Goal: Task Accomplishment & Management: Manage account settings

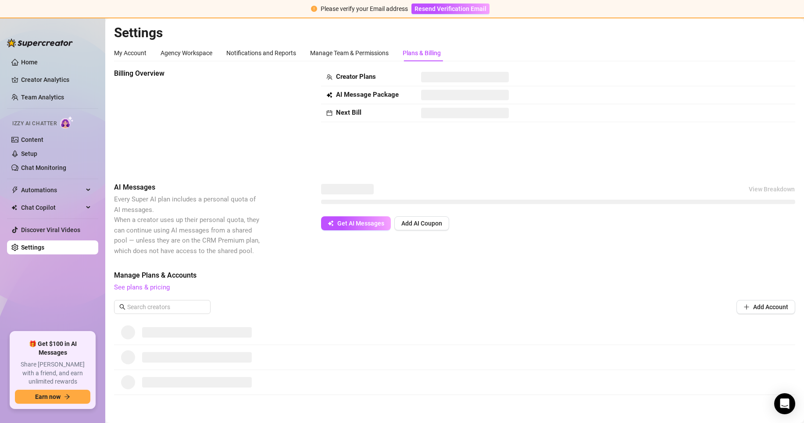
click at [521, 181] on div "Billing Overview Creator Plans AI Message Package Next Bill AI Messages Every S…" at bounding box center [454, 268] width 681 height 400
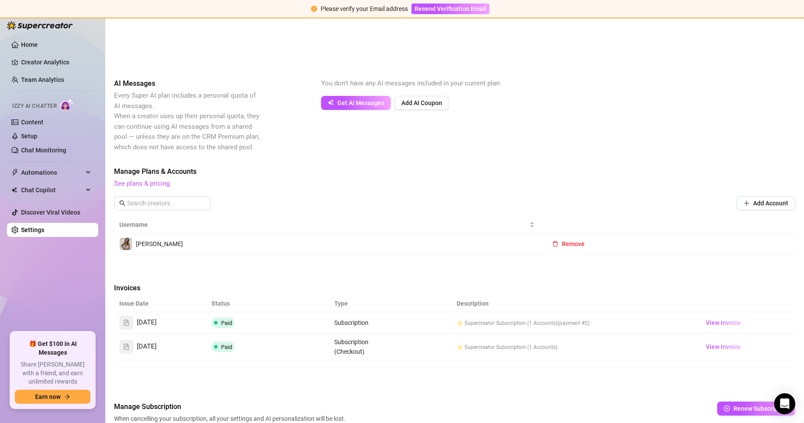
scroll to position [151, 0]
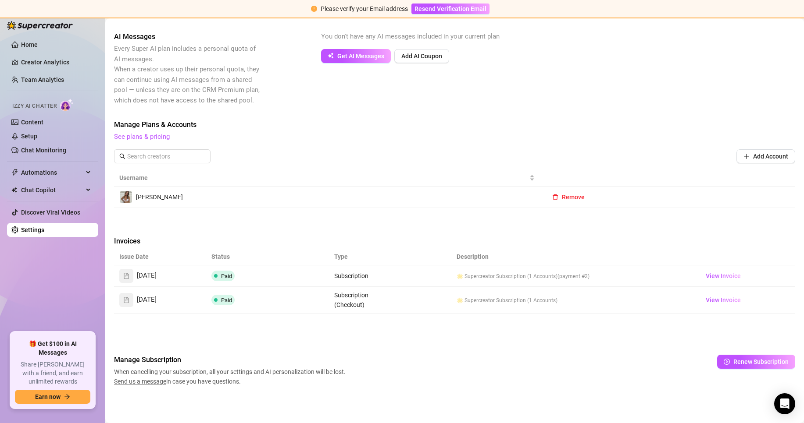
click at [519, 382] on div "Manage Subscription When cancelling your subscription, all your settings and AI…" at bounding box center [454, 371] width 681 height 32
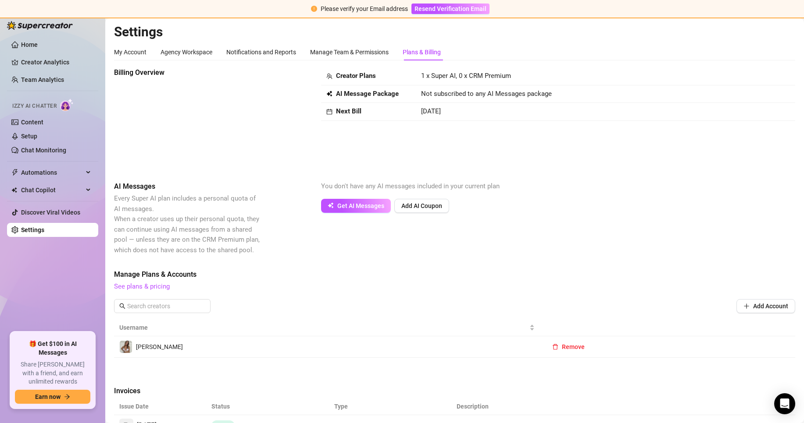
scroll to position [0, 0]
click at [414, 200] on button "Add AI Coupon" at bounding box center [421, 207] width 55 height 14
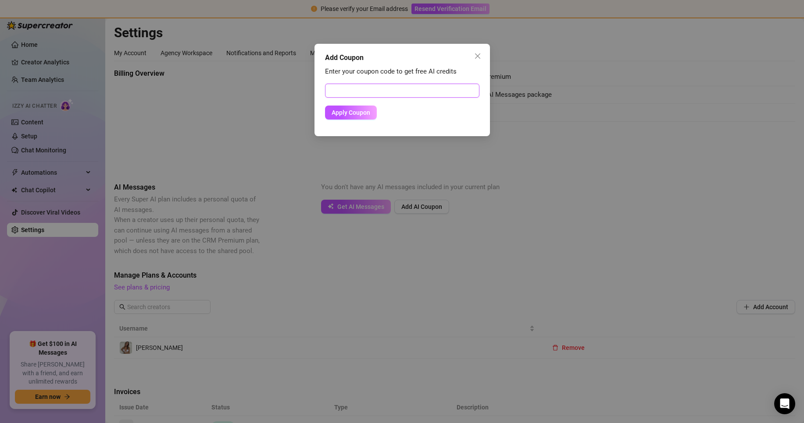
click at [365, 90] on input "text" at bounding box center [402, 91] width 154 height 14
paste input "914EB46202BC0LKJ0785"
type input "914EB46202BC0LKJ0785"
click at [335, 118] on button "Apply Coupon" at bounding box center [351, 113] width 52 height 14
